Goal: Find specific page/section: Find specific page/section

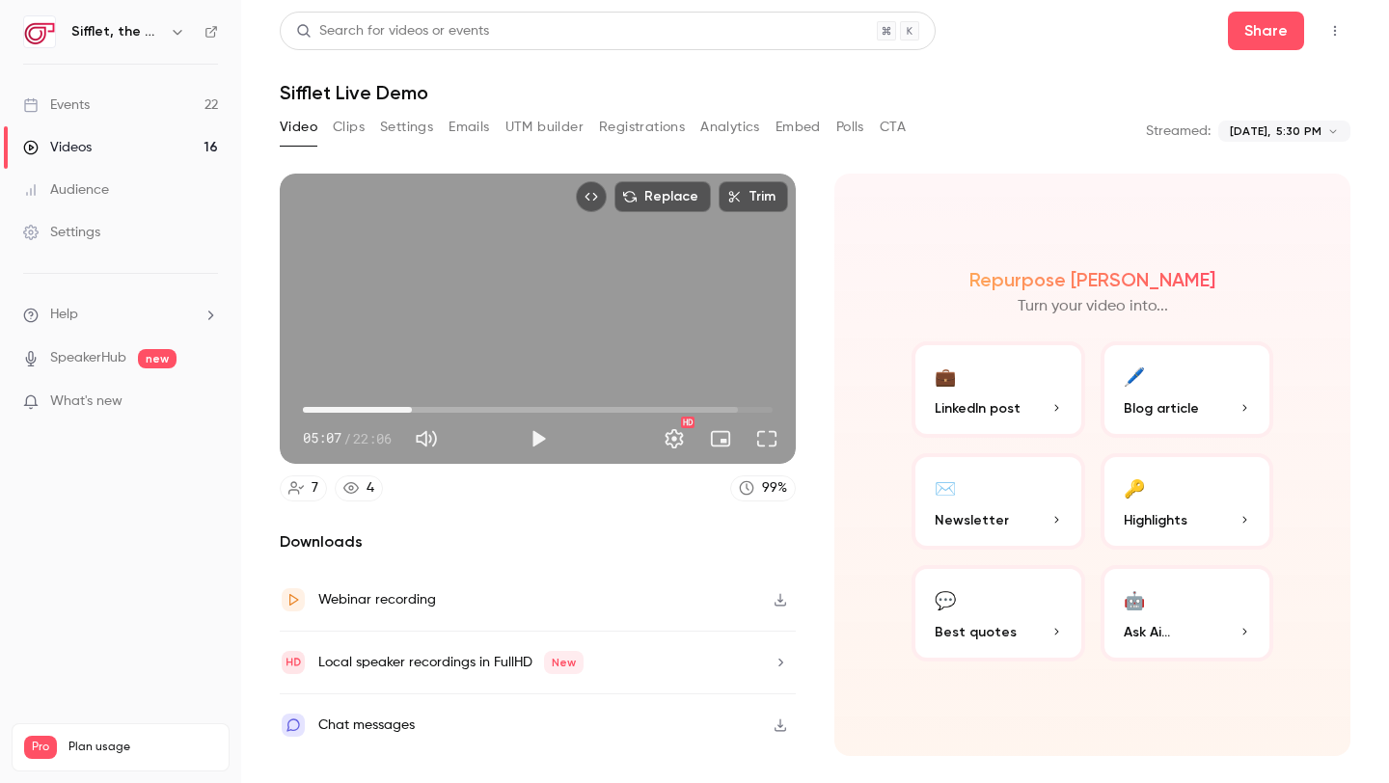
click at [109, 97] on link "Events 22" at bounding box center [120, 105] width 241 height 42
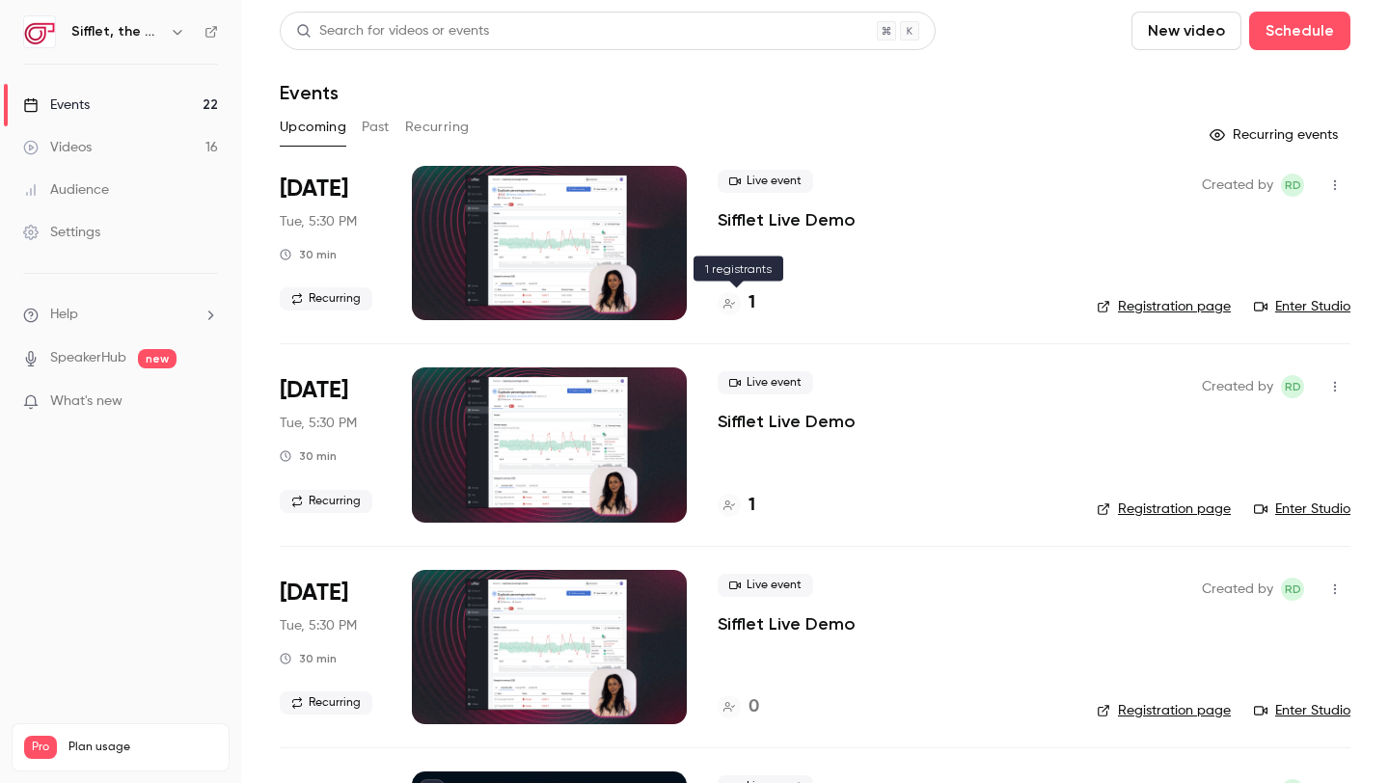
click at [748, 300] on div "1" at bounding box center [737, 303] width 38 height 26
